Goal: Task Accomplishment & Management: Manage account settings

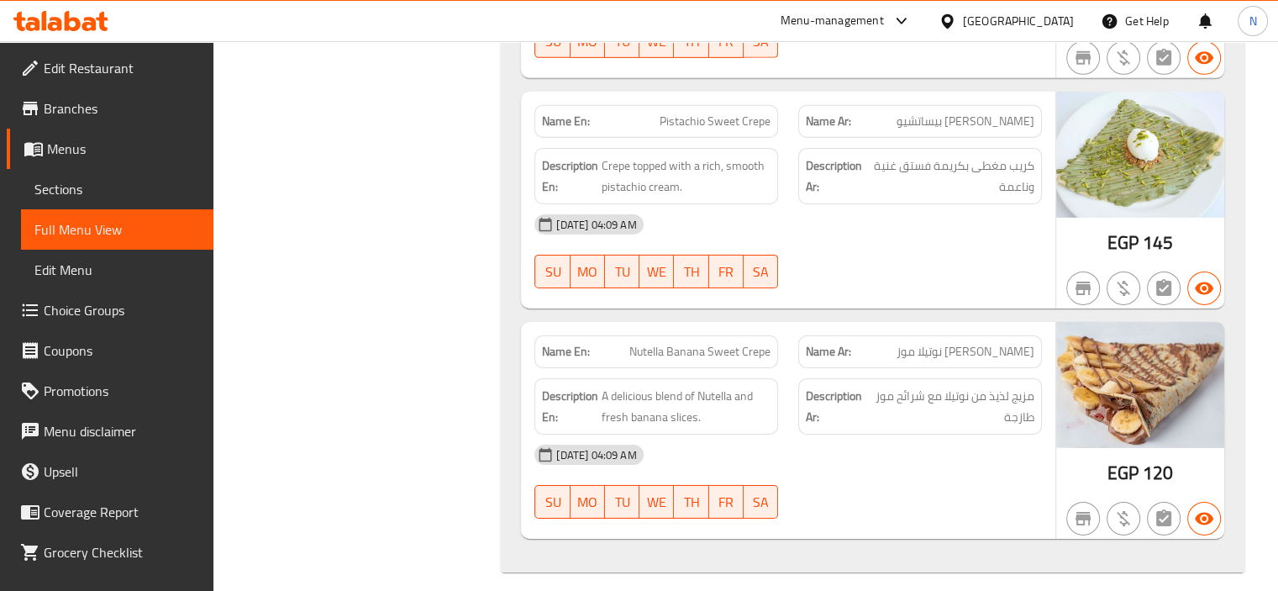
scroll to position [5451, 0]
click at [85, 76] on span "Edit Restaurant" at bounding box center [122, 68] width 156 height 20
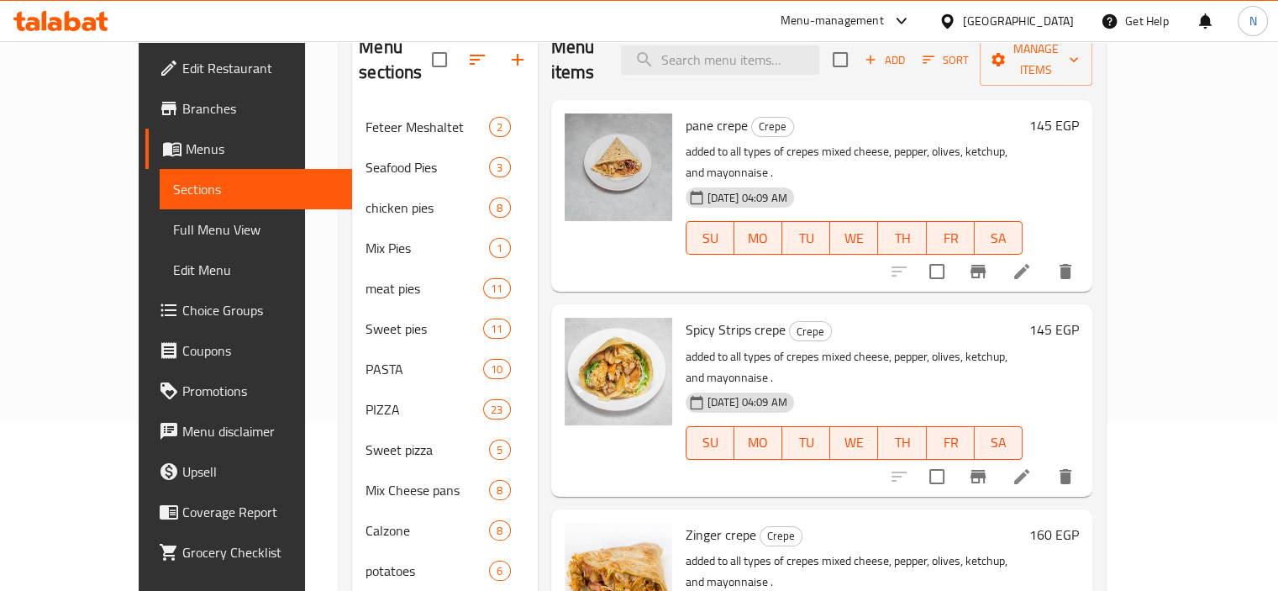
scroll to position [2251, 0]
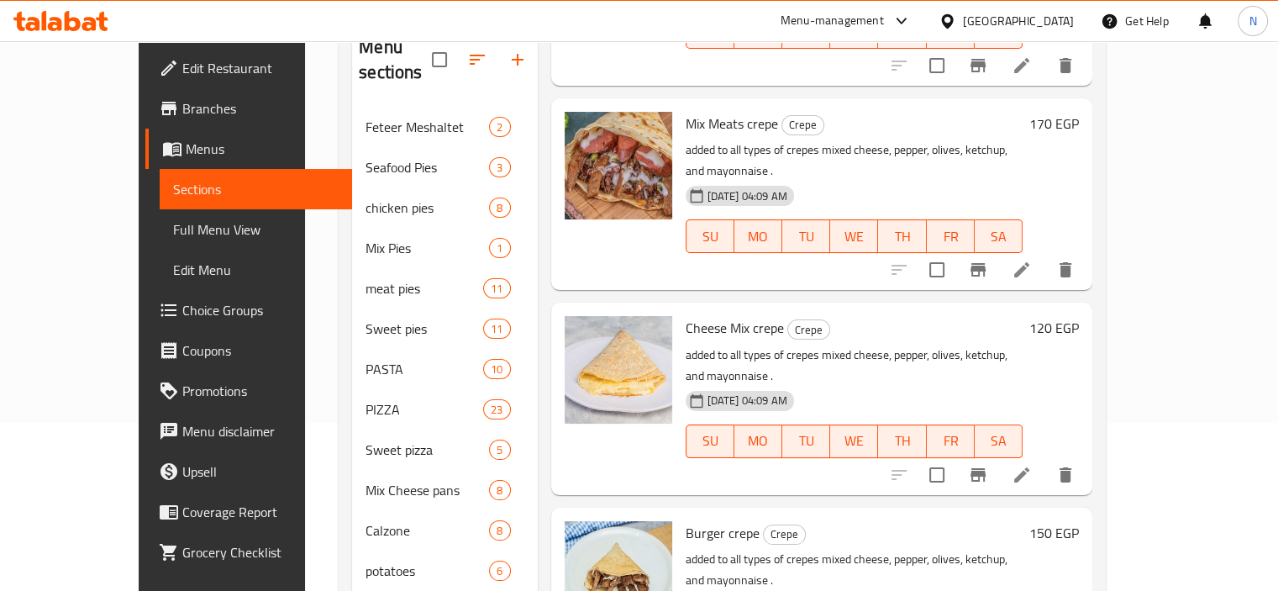
click at [339, 519] on div "Menu sections Feteer Meshaltet 2 Seafood Pies 3 chicken pies 8 Mix Pies 1 meat …" at bounding box center [722, 349] width 767 height 685
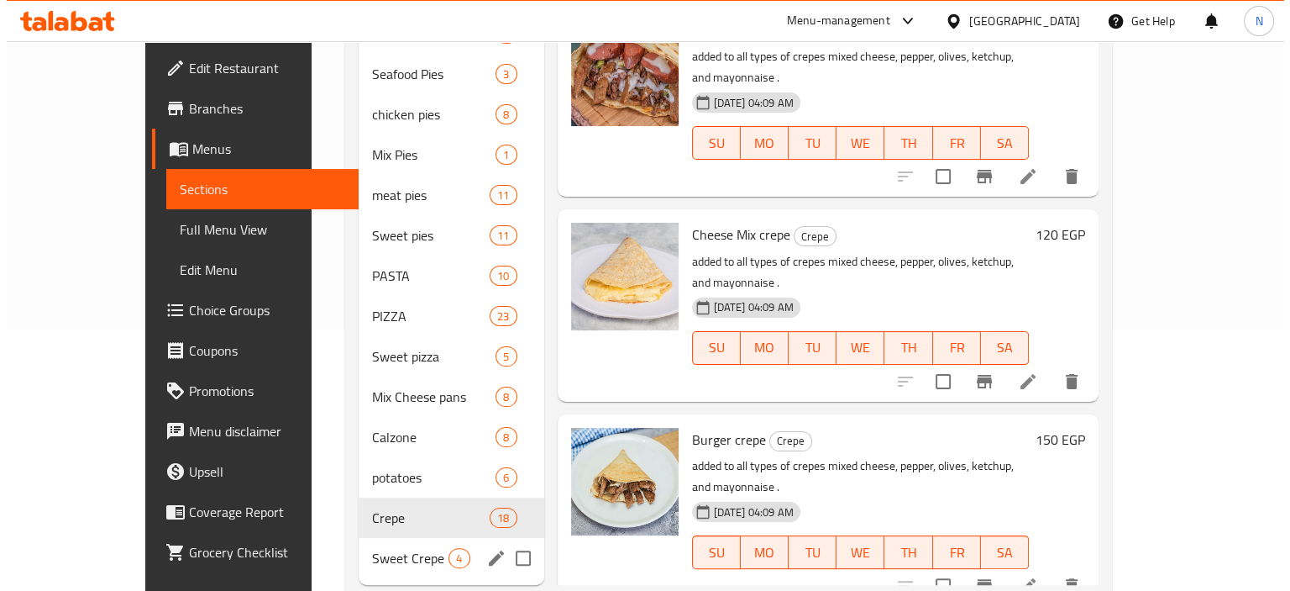
scroll to position [276, 0]
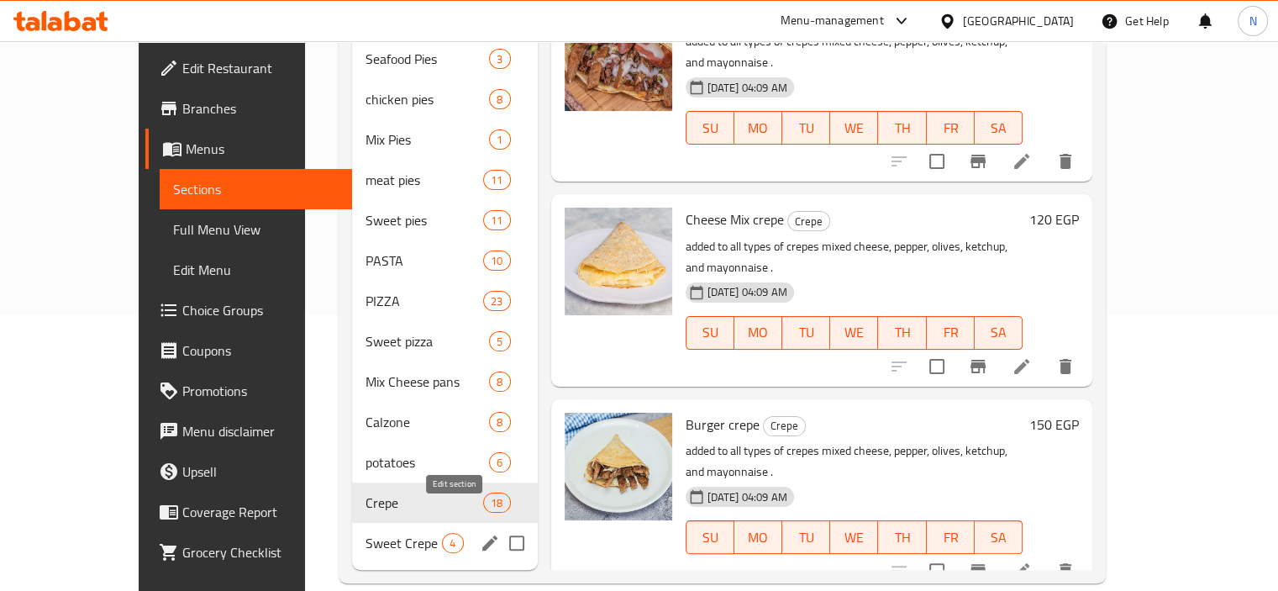
click at [480, 533] on icon "edit" at bounding box center [490, 543] width 20 height 20
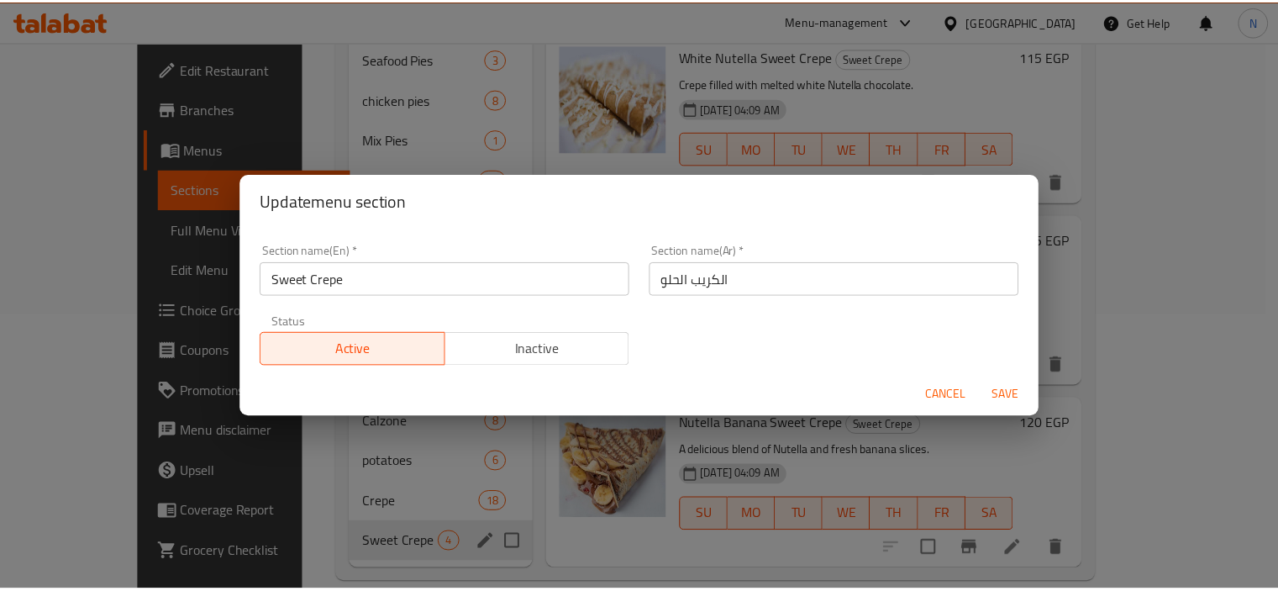
scroll to position [144, 0]
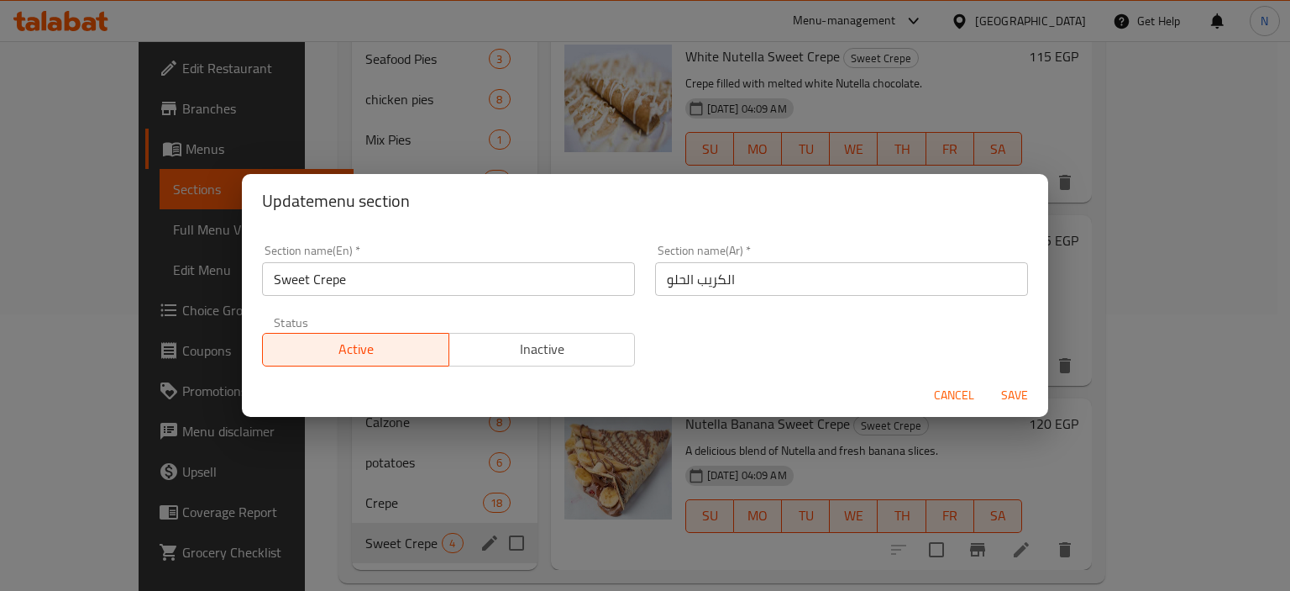
click at [943, 392] on span "Cancel" at bounding box center [954, 395] width 40 height 21
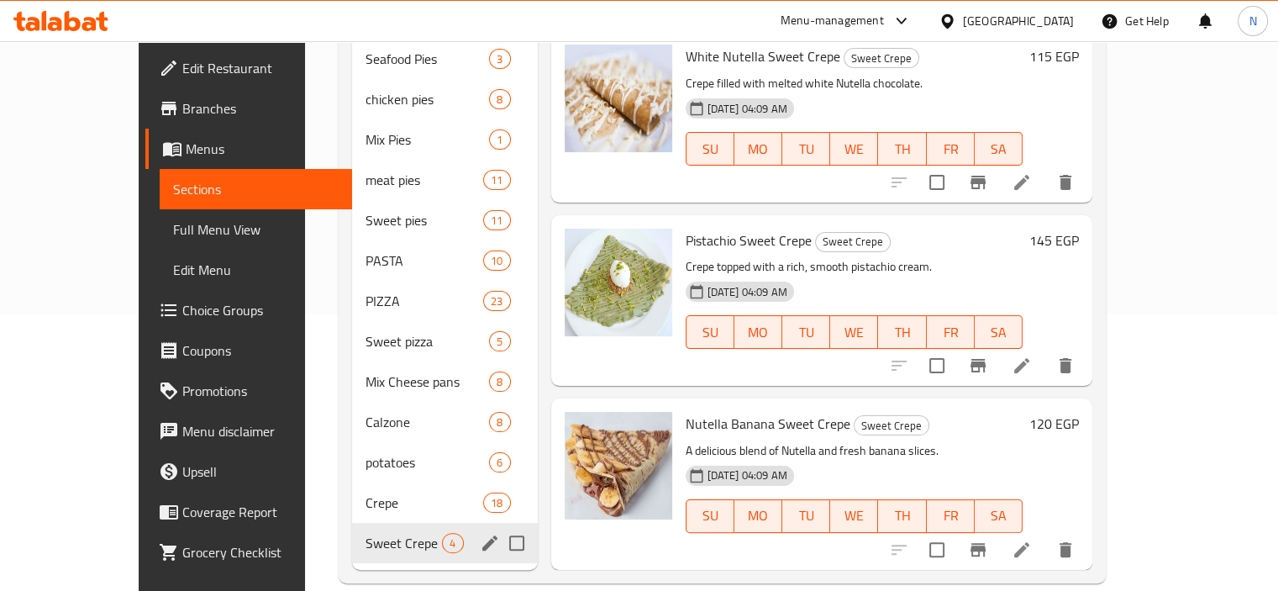
click at [898, 440] on p "A delicious blend of Nutella and fresh banana slices." at bounding box center [854, 450] width 338 height 21
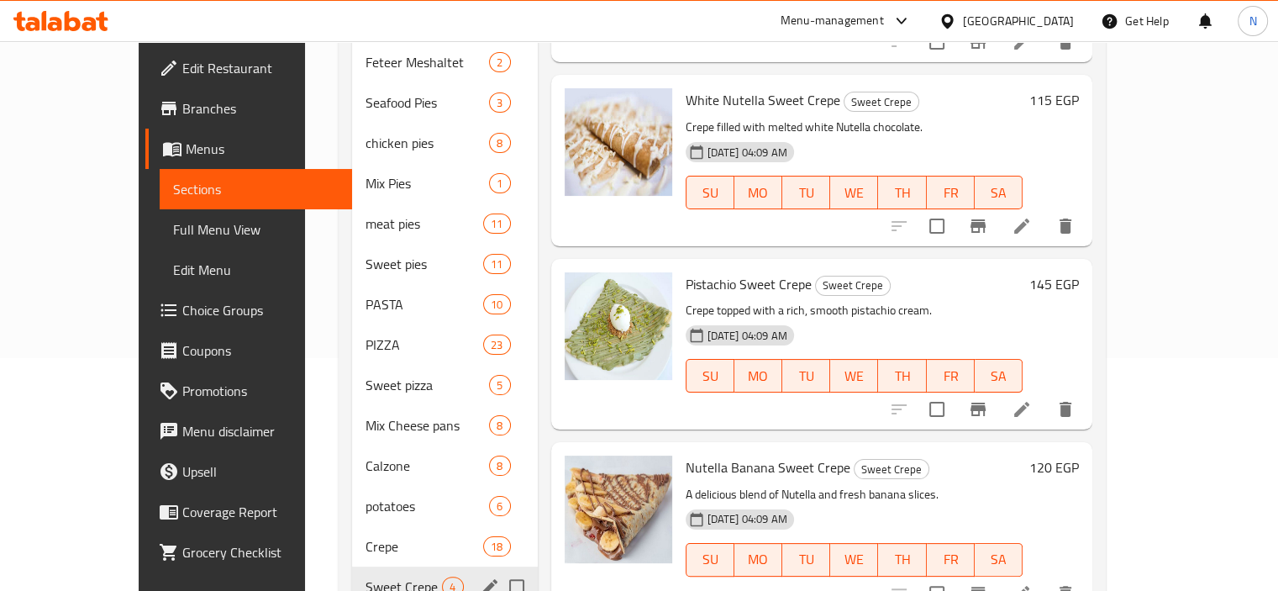
scroll to position [276, 0]
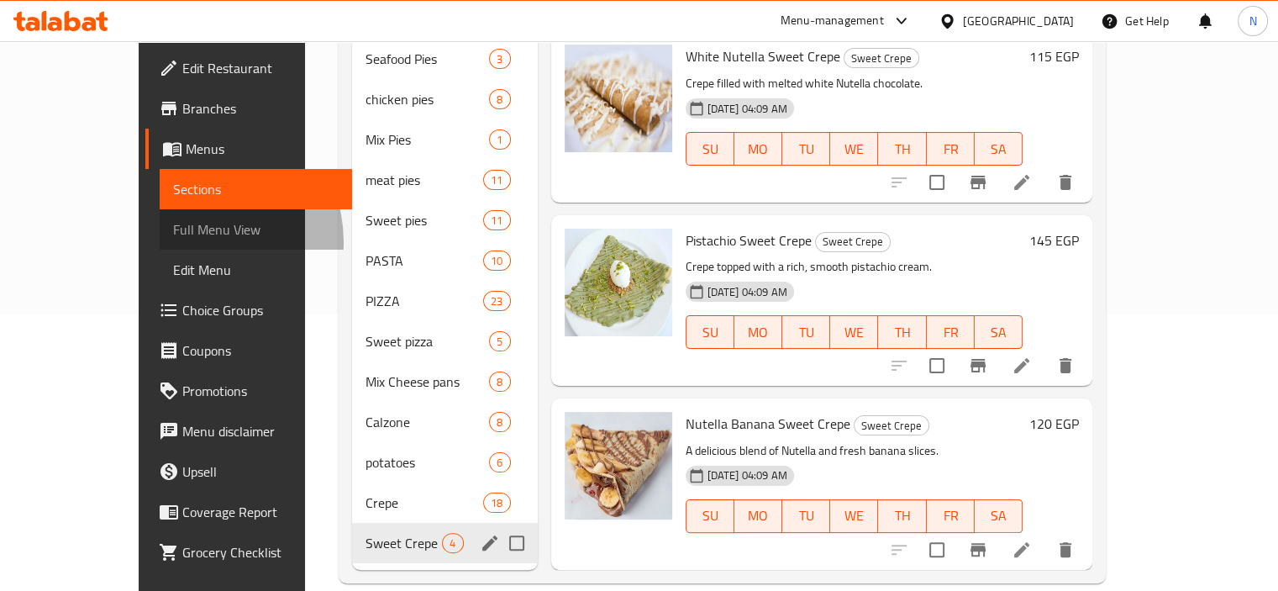
click at [160, 242] on link "Full Menu View" at bounding box center [256, 229] width 192 height 40
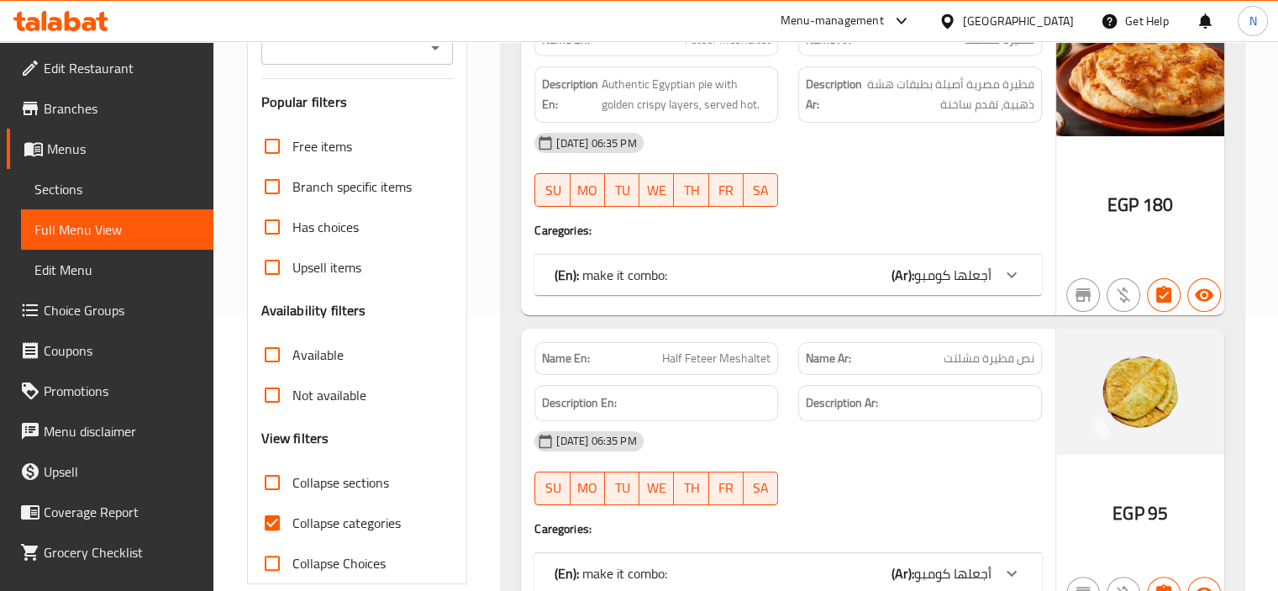
click at [263, 520] on input "Collapse categories" at bounding box center [272, 522] width 40 height 40
checkbox input "false"
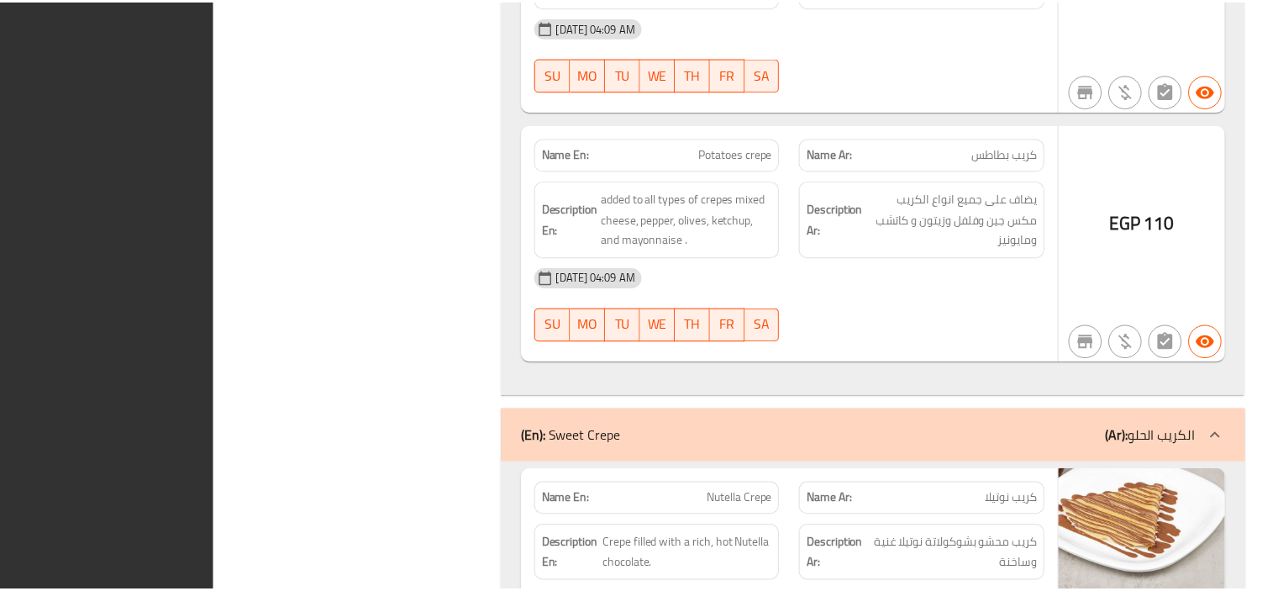
scroll to position [63643, 0]
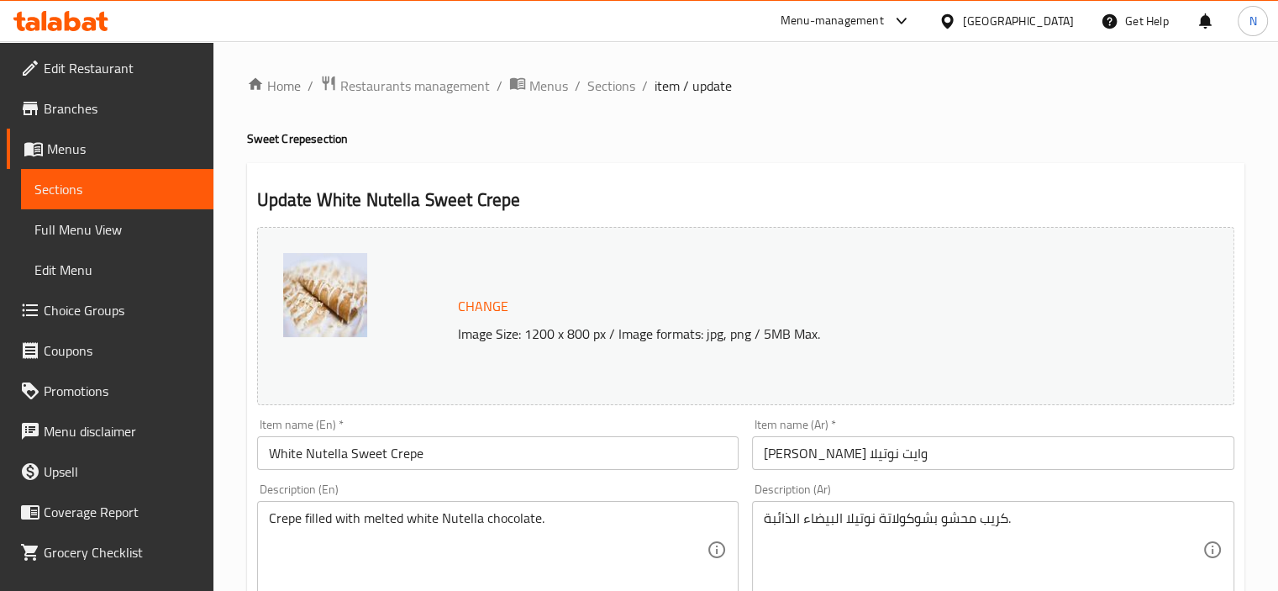
click at [834, 451] on input "كريب الحلو وایت نوتيلا" at bounding box center [993, 453] width 482 height 34
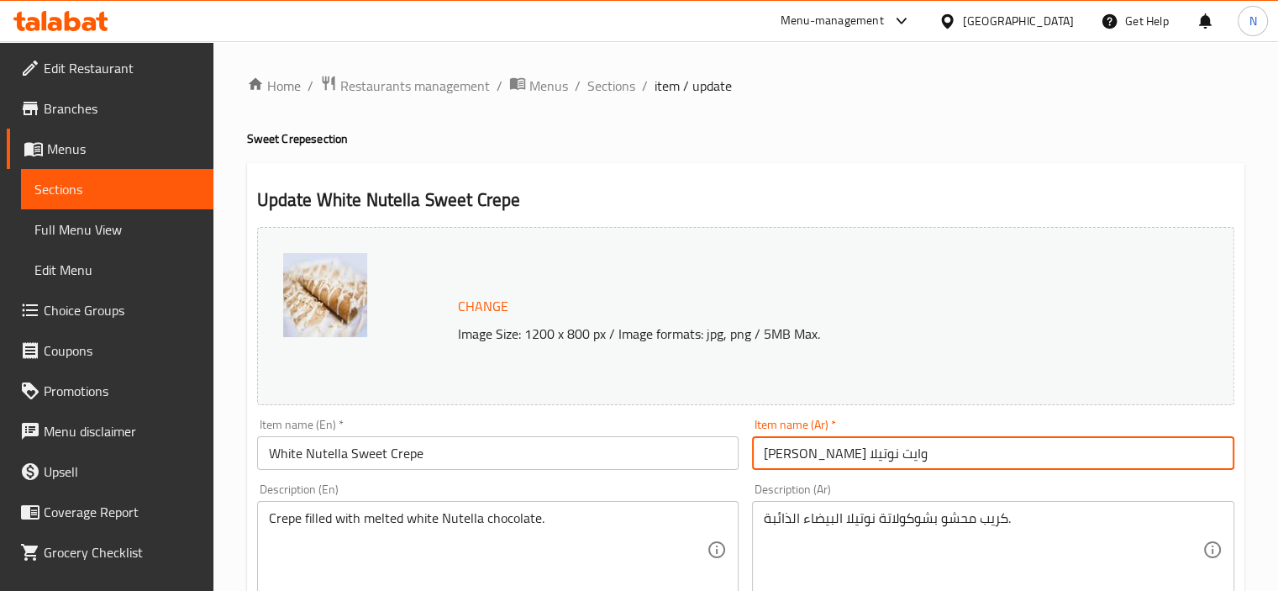
click at [834, 451] on input "[PERSON_NAME] وایت نوتيلا" at bounding box center [993, 453] width 482 height 34
type input "كريب وایت نوتيلا"
click at [368, 446] on input "White Nutella Sweet Crepe" at bounding box center [498, 453] width 482 height 34
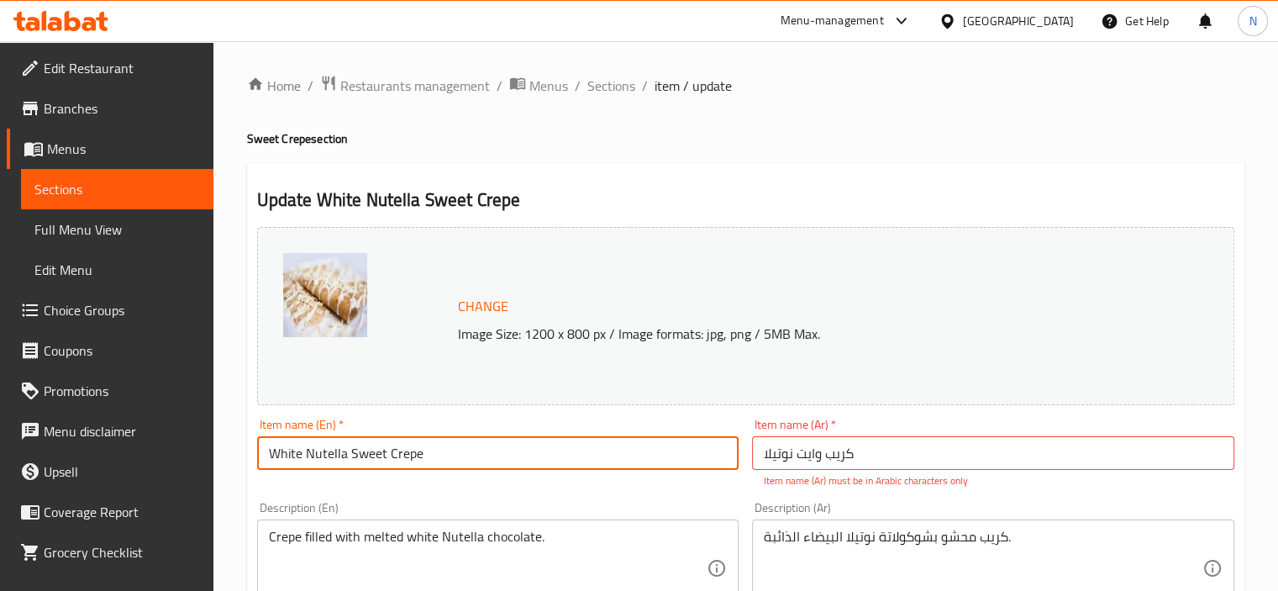
click at [368, 446] on input "White Nutella Sweet Crepe" at bounding box center [498, 453] width 482 height 34
type input "White Nutella Crepe"
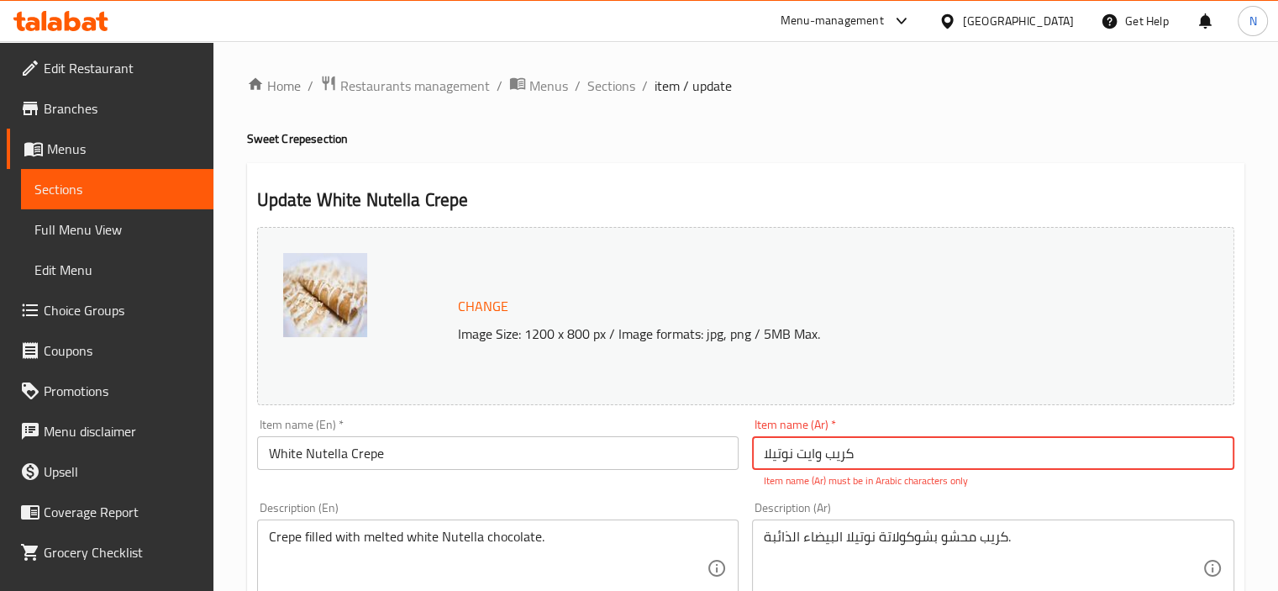
click at [811, 449] on input "كريب وایت نوتيلا" at bounding box center [993, 453] width 482 height 34
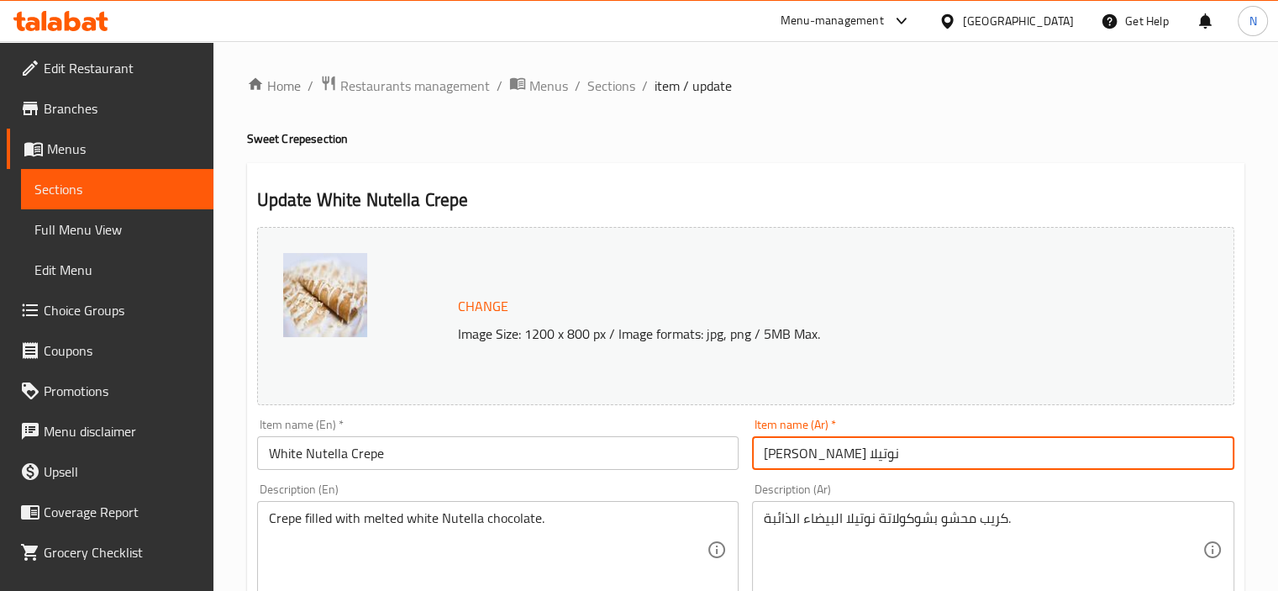
type input "كريب وايت نوتيلا"
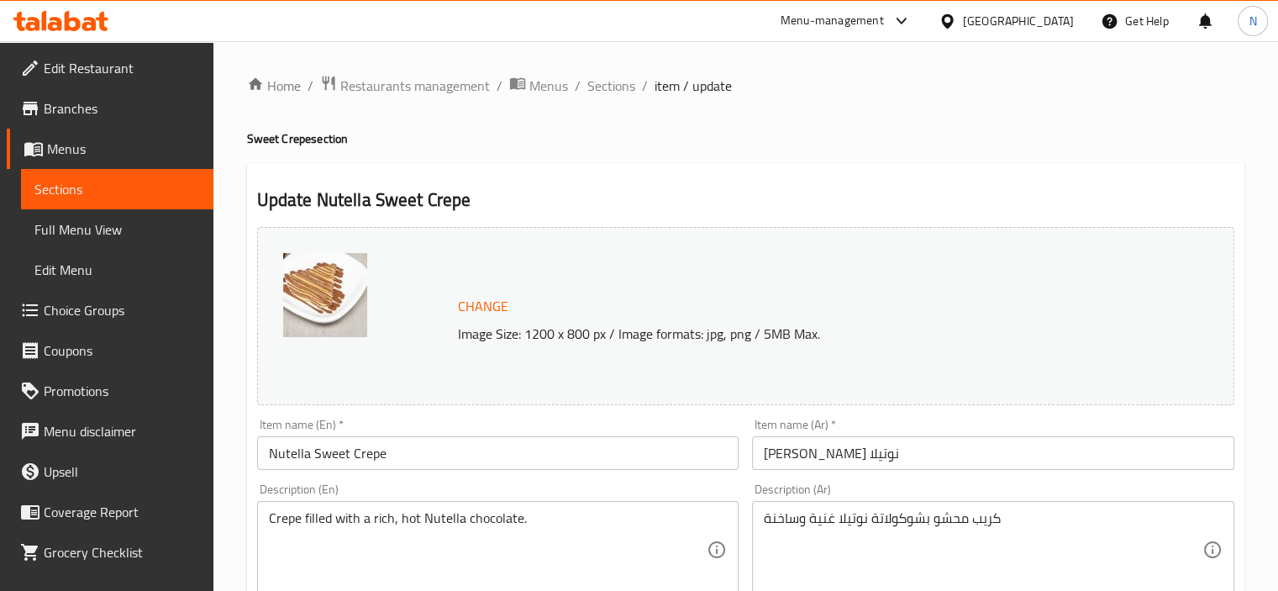
click at [807, 450] on input "[PERSON_NAME] نوتيلا" at bounding box center [993, 453] width 482 height 34
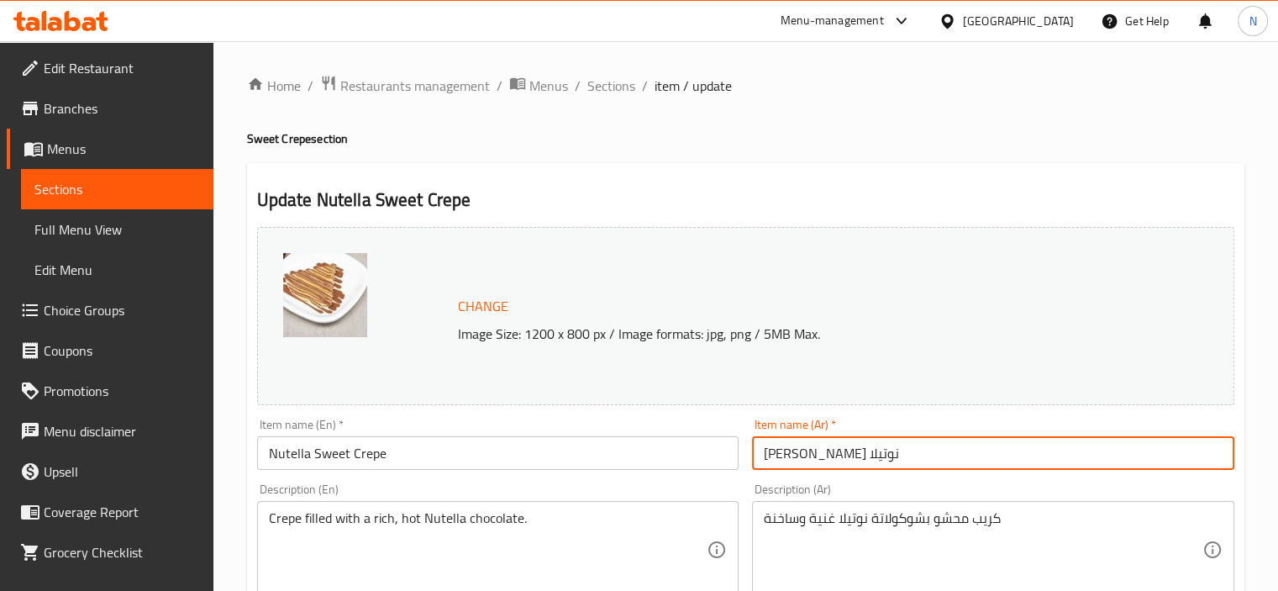
click at [807, 450] on input "[PERSON_NAME] نوتيلا" at bounding box center [993, 453] width 482 height 34
type input "كريب نوتيلا"
click at [322, 460] on input "Nutella Sweet Crepe" at bounding box center [498, 453] width 482 height 34
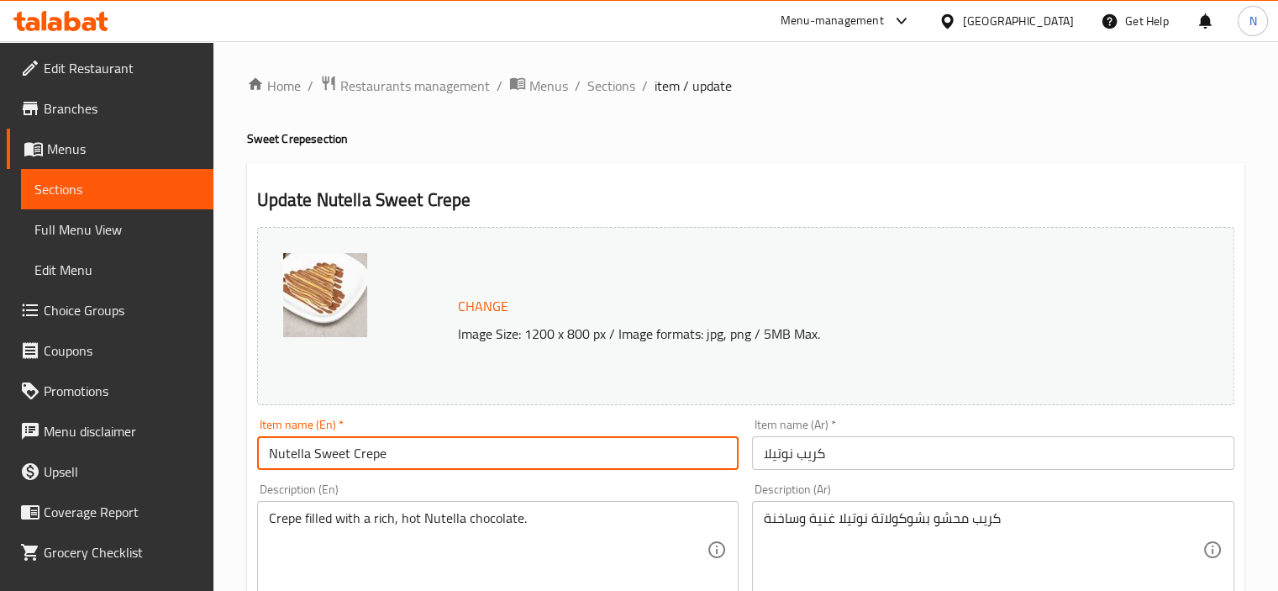
click at [322, 460] on input "Nutella Sweet Crepe" at bounding box center [498, 453] width 482 height 34
type input "Nutella Crepe"
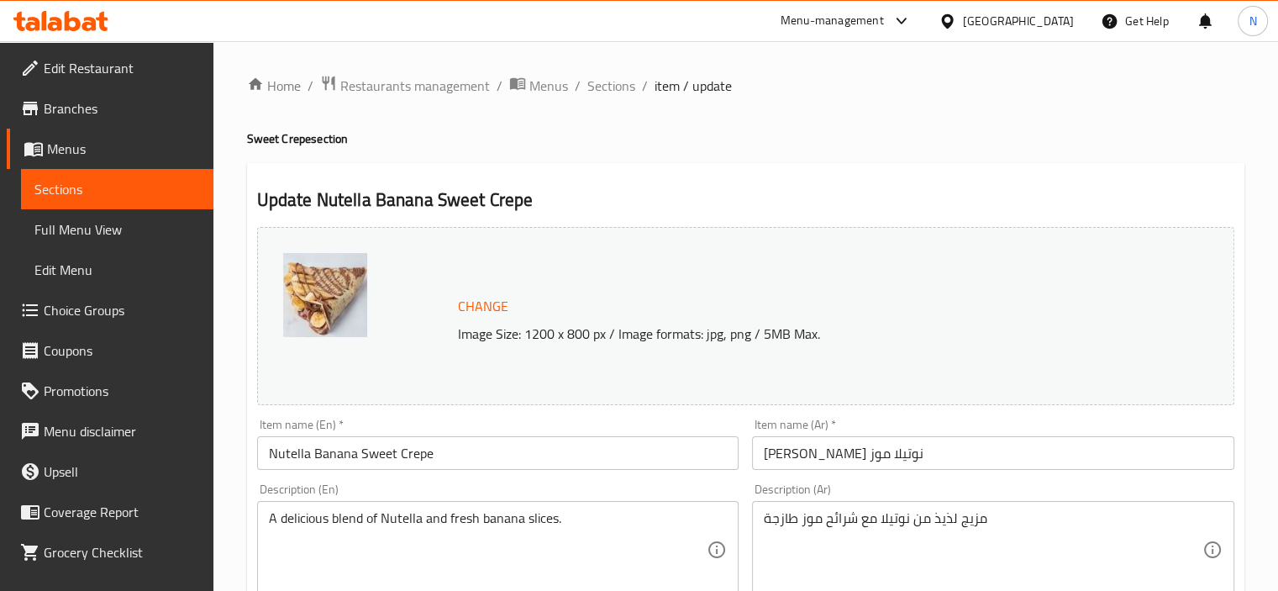
click at [842, 461] on input "[PERSON_NAME] نوتيلا موز" at bounding box center [993, 453] width 482 height 34
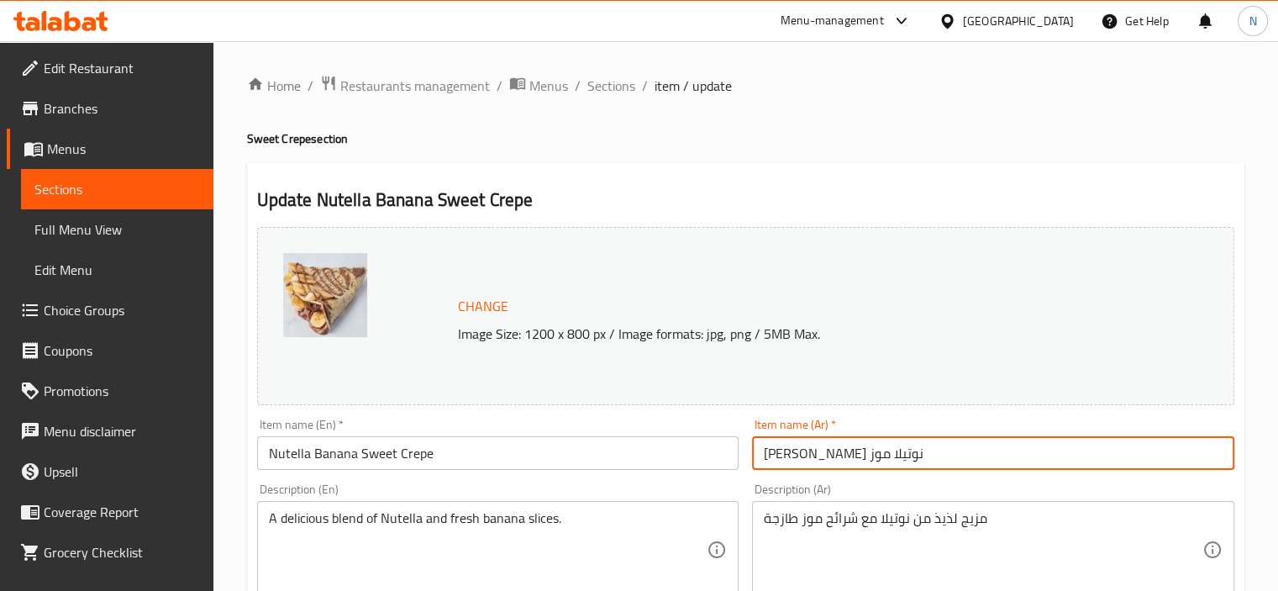
click at [842, 461] on input "[PERSON_NAME] نوتيلا موز" at bounding box center [993, 453] width 482 height 34
type input "كريب نوتيلا موز"
click at [369, 450] on input "Nutella Banana Sweet Crepe" at bounding box center [498, 453] width 482 height 34
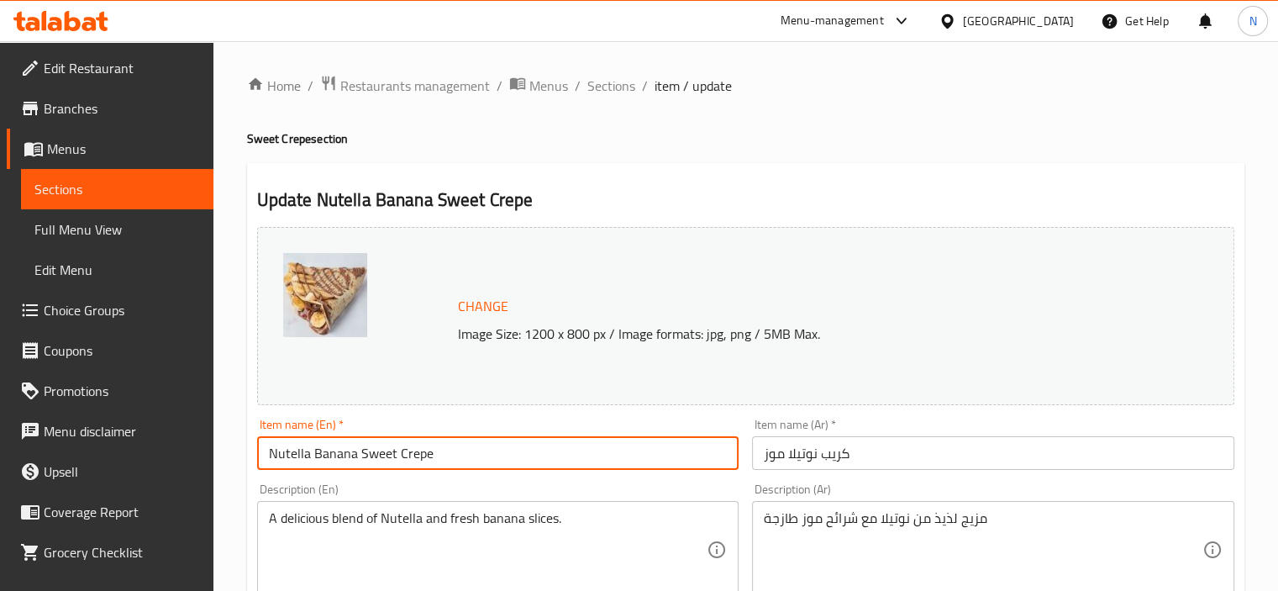
click at [369, 450] on input "Nutella Banana Sweet Crepe" at bounding box center [498, 453] width 482 height 34
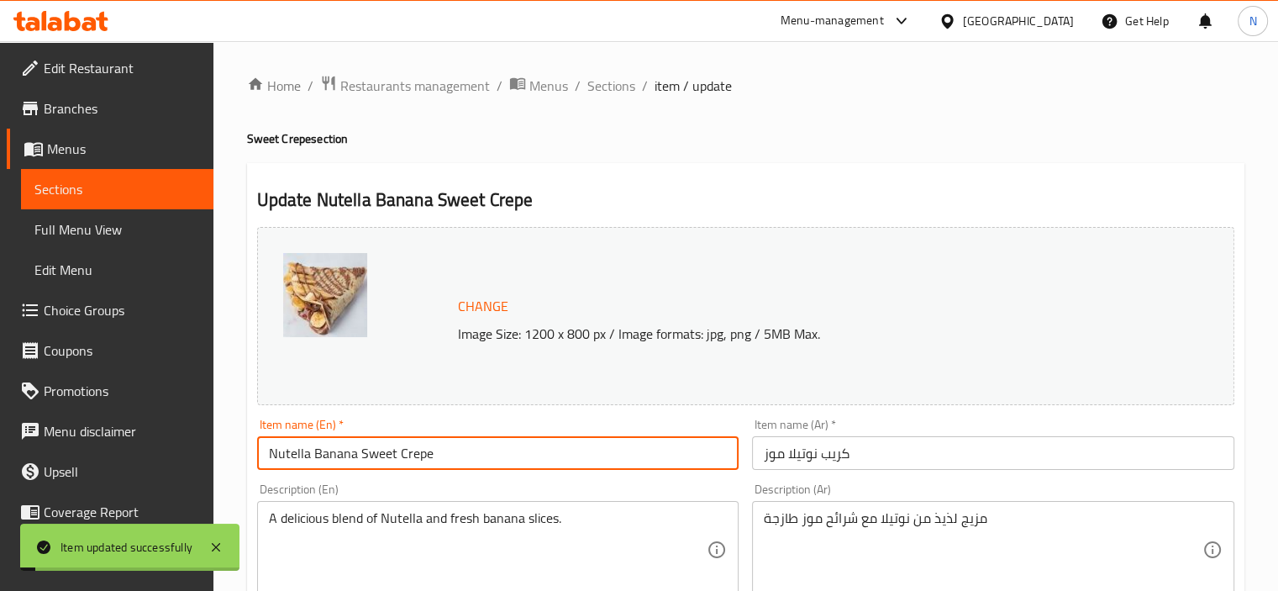
click at [366, 458] on input "Nutella Banana Sweet Crepe" at bounding box center [498, 453] width 482 height 34
type input "Nutella Banana Crepe"
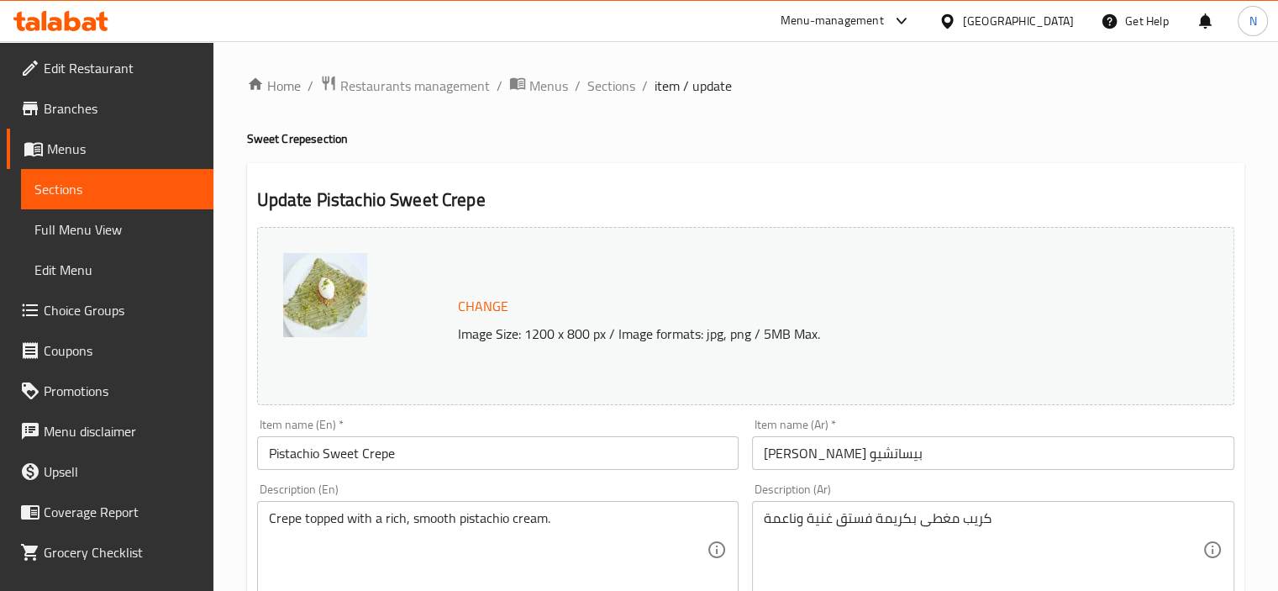
click at [830, 462] on input "[PERSON_NAME] بیساتشيو" at bounding box center [993, 453] width 482 height 34
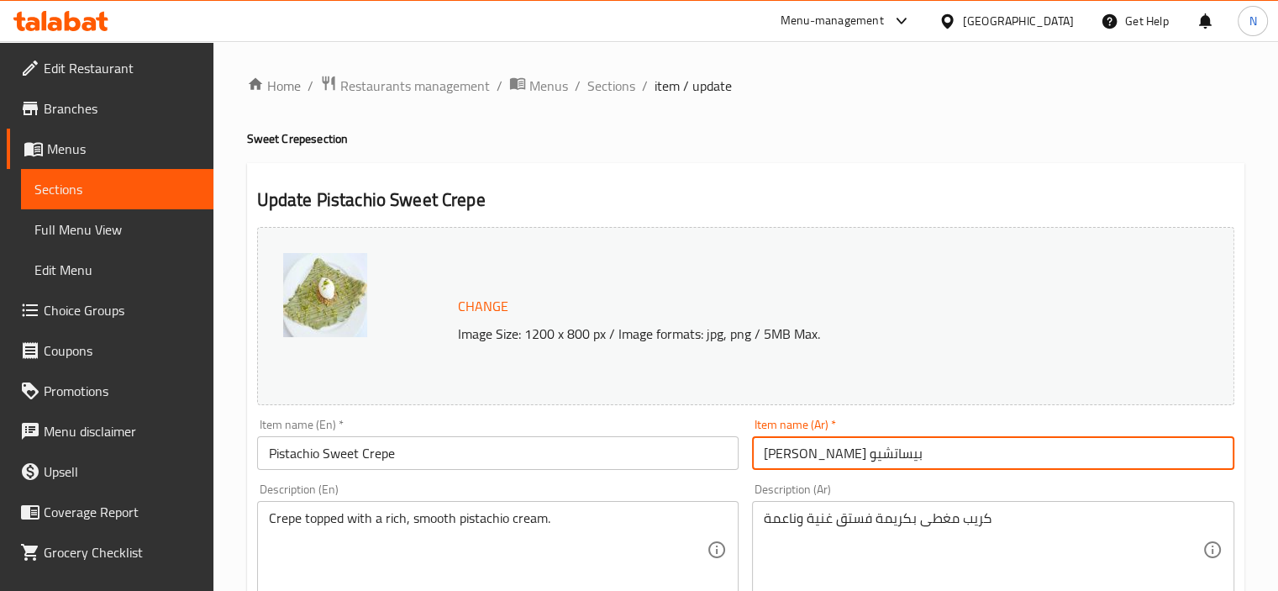
click at [830, 462] on input "[PERSON_NAME] بیساتشيو" at bounding box center [993, 453] width 482 height 34
type input "كريب بیساتشيو"
click at [346, 463] on input "Pistachio Sweet Crepe" at bounding box center [498, 453] width 482 height 34
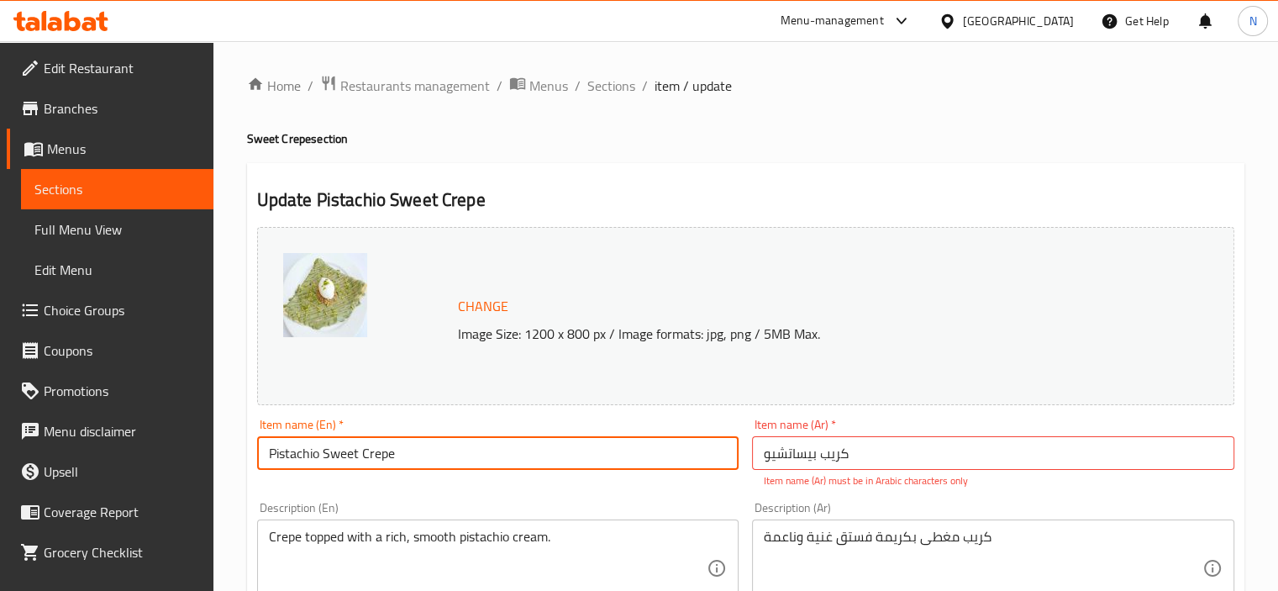
click at [346, 463] on input "Pistachio Sweet Crepe" at bounding box center [498, 453] width 482 height 34
type input "Pistachio Crepe"
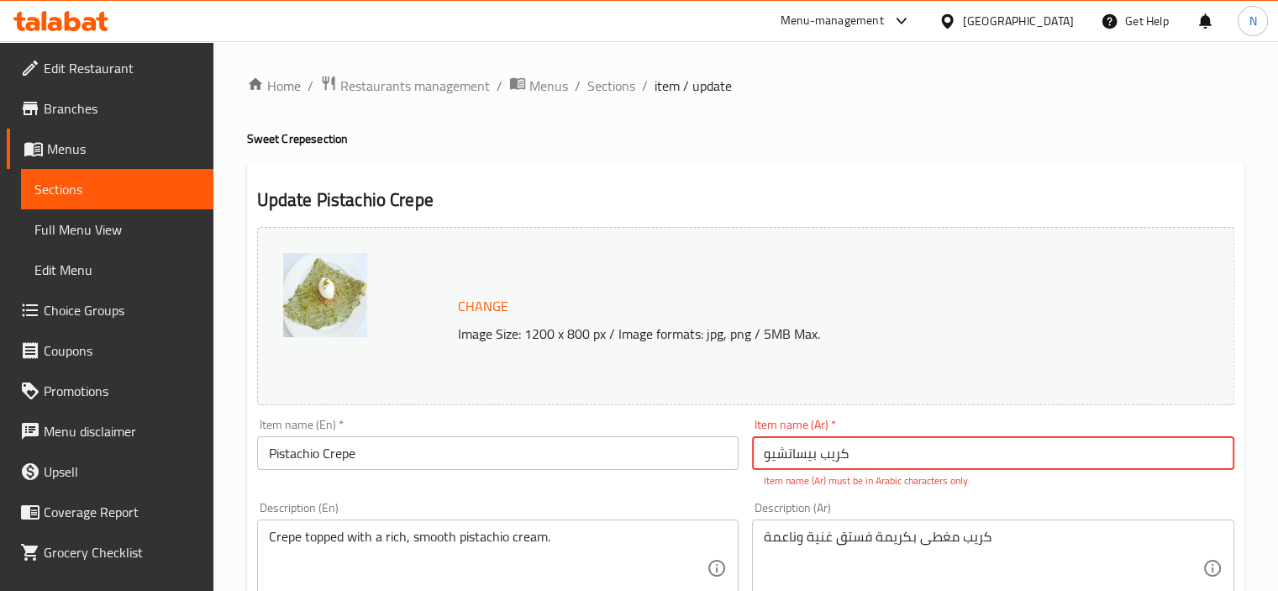
click at [778, 453] on input "كريب بیساتشيو" at bounding box center [993, 453] width 482 height 34
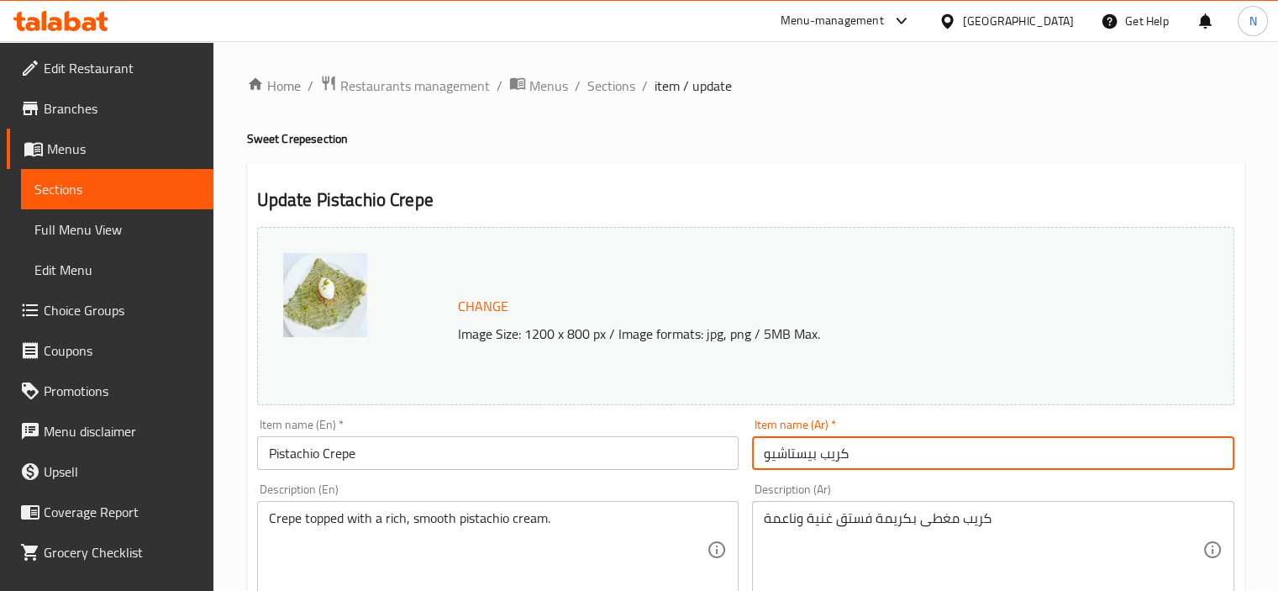
type input "كريب بيستاشيو"
